Goal: Information Seeking & Learning: Learn about a topic

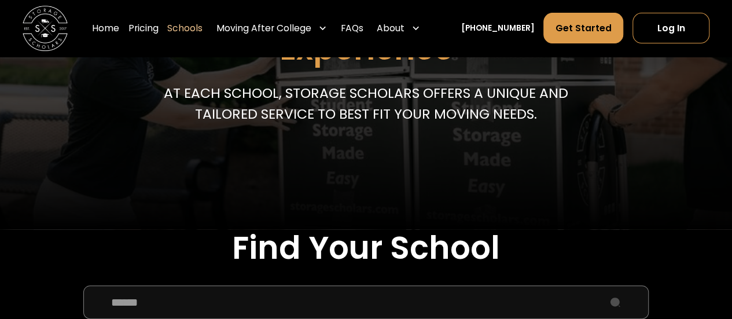
scroll to position [59, 0]
drag, startPoint x: 0, startPoint y: 0, endPoint x: 47, endPoint y: 35, distance: 58.4
click at [119, 30] on link "Home" at bounding box center [105, 29] width 27 height 32
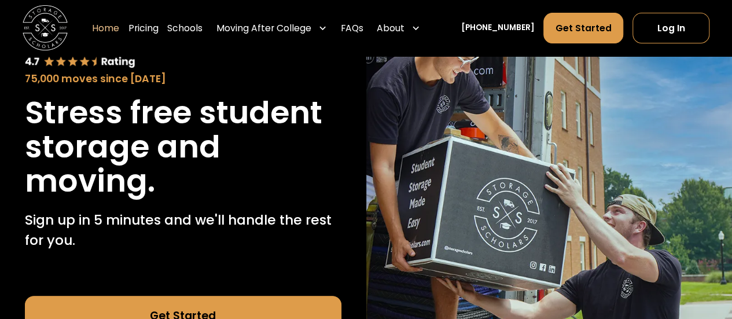
scroll to position [103, 0]
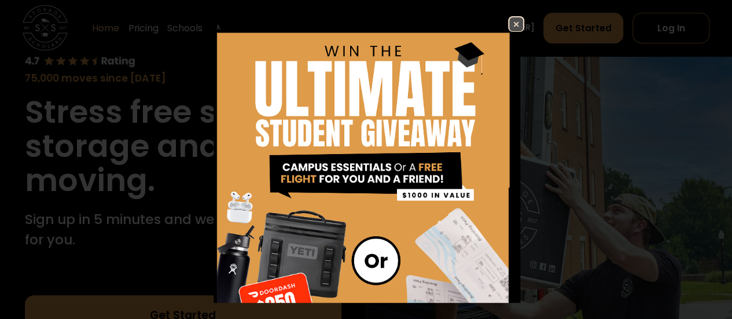
click at [509, 24] on img at bounding box center [516, 24] width 14 height 14
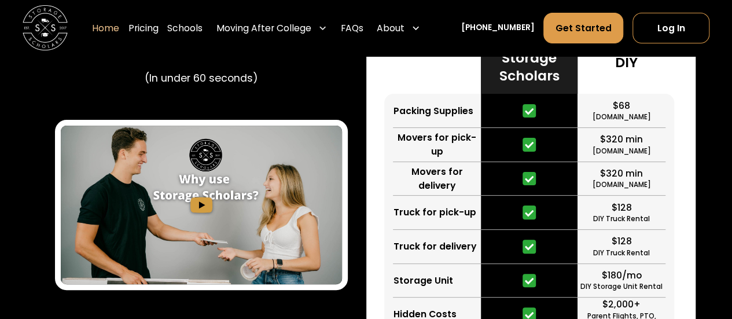
scroll to position [2271, 0]
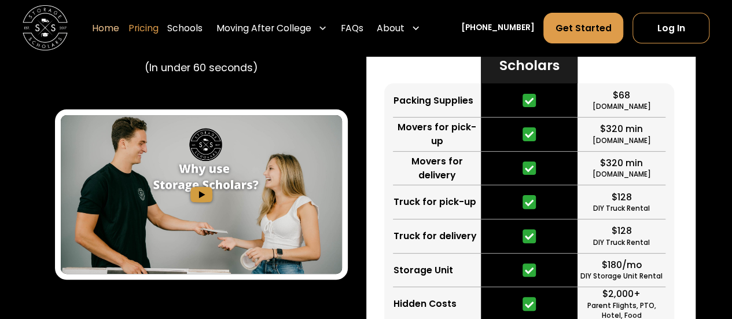
click at [159, 35] on link "Pricing" at bounding box center [144, 29] width 30 height 32
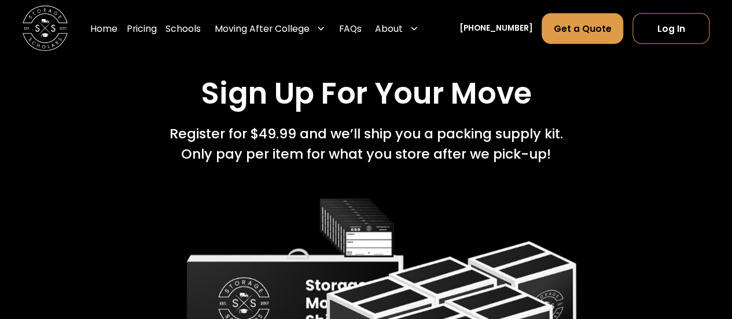
scroll to position [1574, 0]
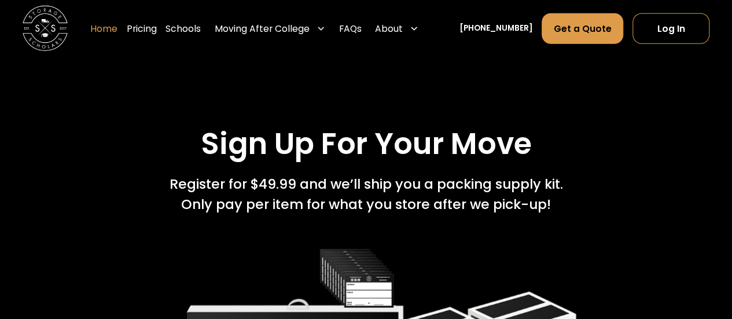
click at [118, 31] on link "Home" at bounding box center [103, 29] width 27 height 32
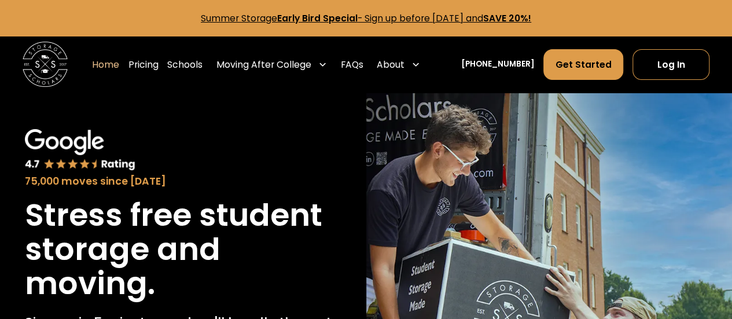
scroll to position [59, 0]
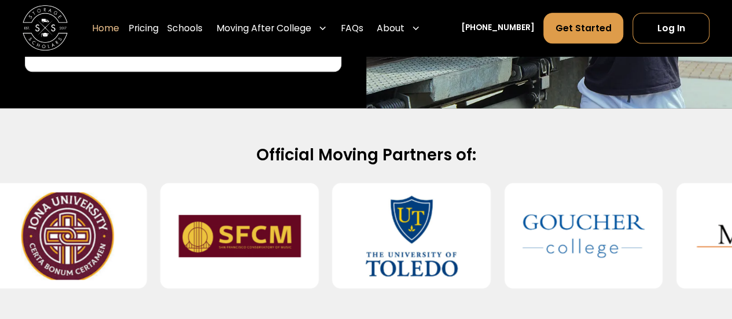
click at [278, 225] on img at bounding box center [239, 235] width 122 height 87
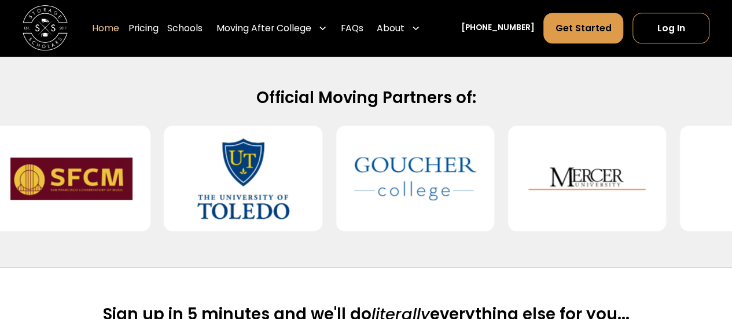
scroll to position [475, 0]
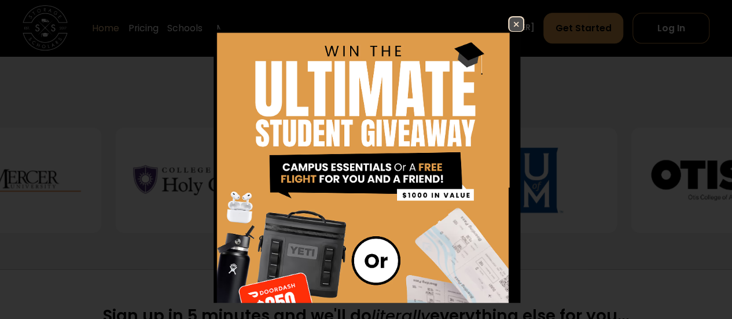
click at [509, 21] on img at bounding box center [516, 24] width 14 height 14
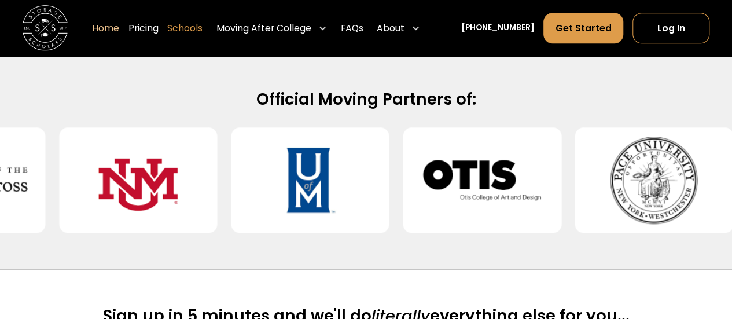
click at [197, 29] on link "Schools" at bounding box center [184, 29] width 35 height 32
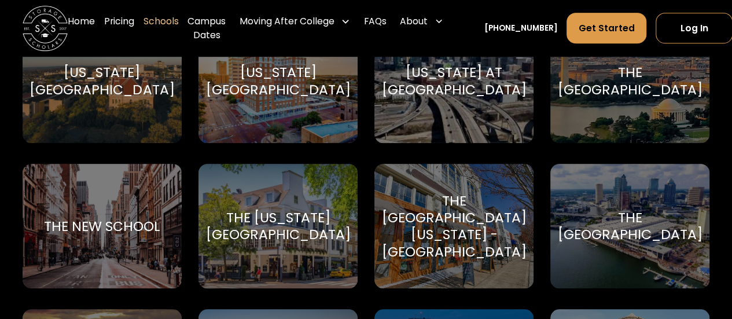
scroll to position [4764, 0]
click at [79, 19] on link "Home" at bounding box center [81, 28] width 27 height 45
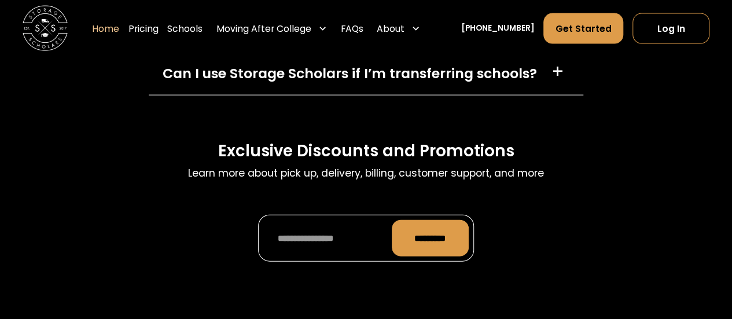
scroll to position [3933, 0]
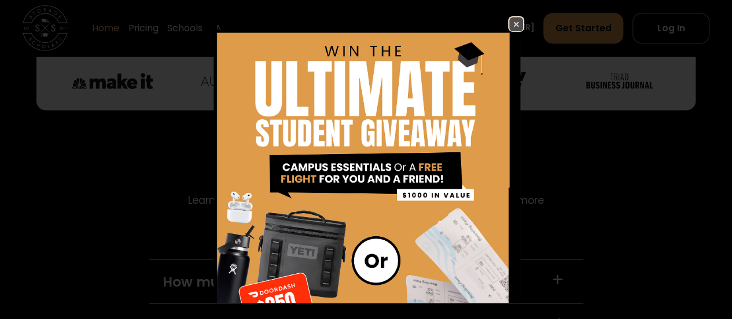
click at [509, 24] on img at bounding box center [516, 24] width 14 height 14
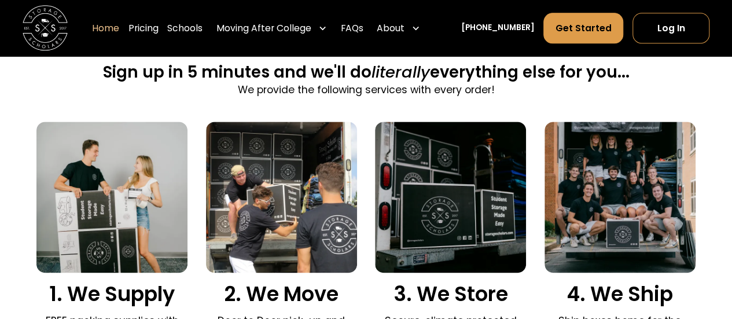
scroll to position [719, 0]
click at [203, 32] on link "Schools" at bounding box center [184, 29] width 35 height 32
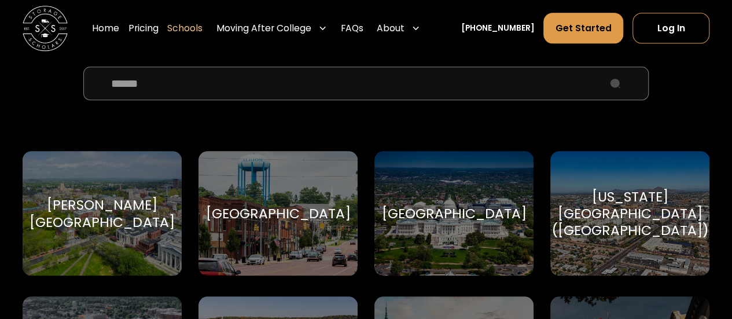
scroll to position [423, 0]
click at [159, 34] on link "Pricing" at bounding box center [144, 29] width 30 height 32
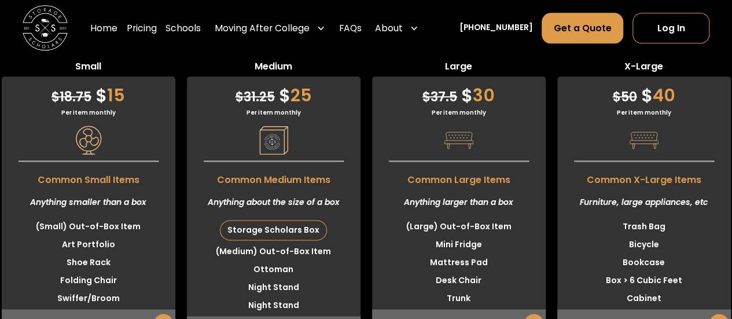
scroll to position [59, 0]
click at [118, 27] on link "Home" at bounding box center [103, 29] width 27 height 32
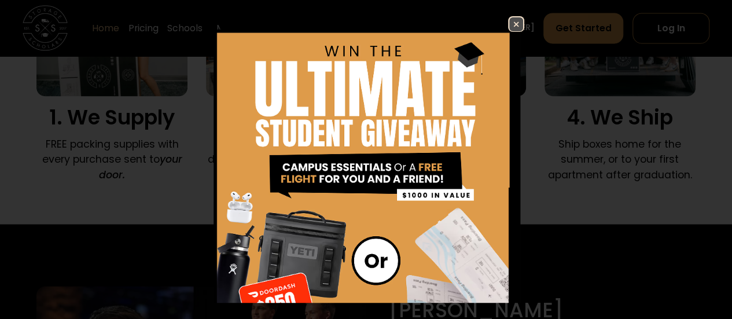
click at [511, 23] on img at bounding box center [516, 24] width 14 height 14
